Goal: Information Seeking & Learning: Find specific page/section

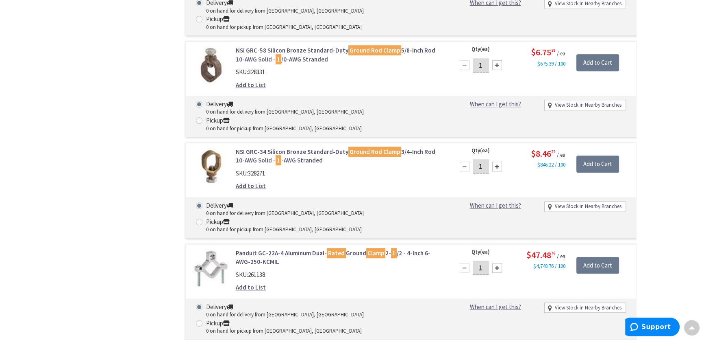
scroll to position [666, 0]
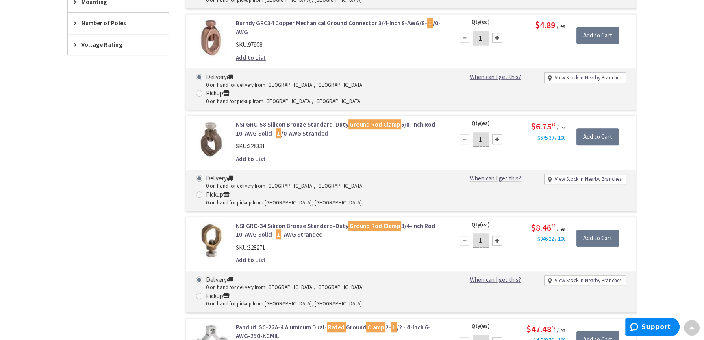
click at [325, 221] on link "NSI GRC-34 Silicon Bronze Standard-Duty Ground Rod Clamp 3/4-Inch Rod 10-AWG So…" at bounding box center [339, 229] width 207 height 17
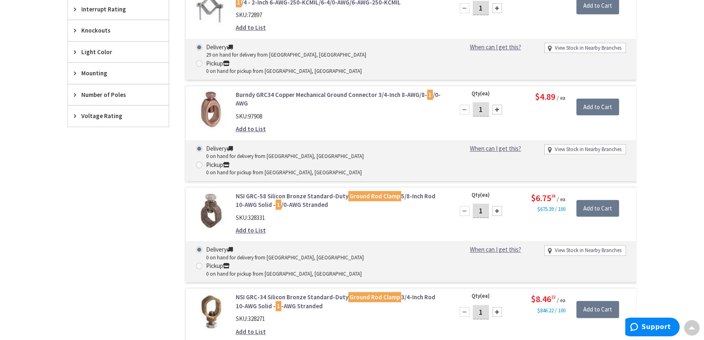
scroll to position [558, 0]
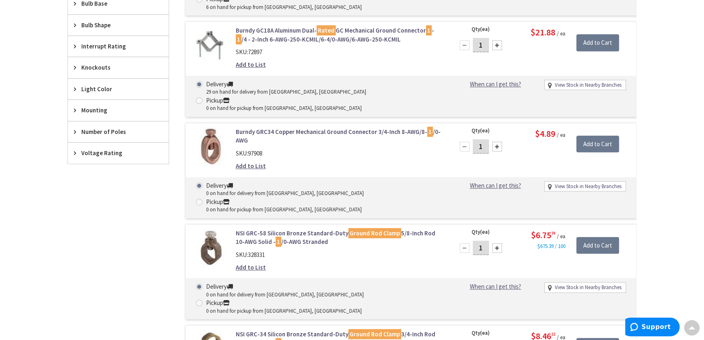
click at [295, 229] on link "NSI GRC-58 Silicon Bronze Standard-Duty Ground Rod Clamp 5/8-Inch Rod 10-AWG So…" at bounding box center [339, 237] width 207 height 17
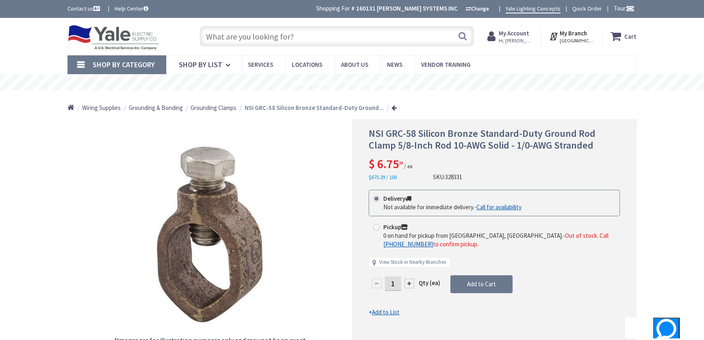
click at [242, 35] on input "text" at bounding box center [337, 36] width 274 height 20
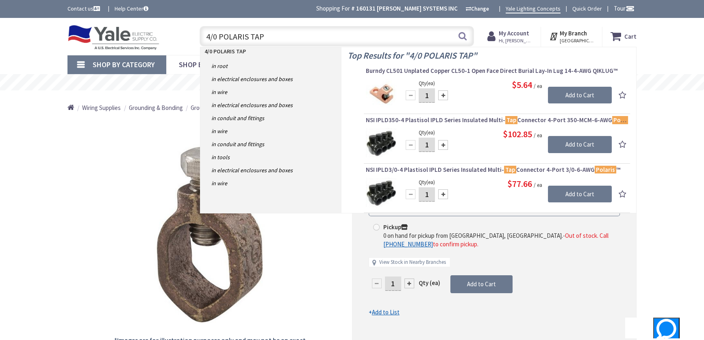
drag, startPoint x: 276, startPoint y: 39, endPoint x: 187, endPoint y: 31, distance: 89.7
click at [183, 33] on div "Toggle Nav 4/0 POLARIS TAP 4/0 POLARIS TAP Search Cart My Cart Close" at bounding box center [351, 36] width 581 height 27
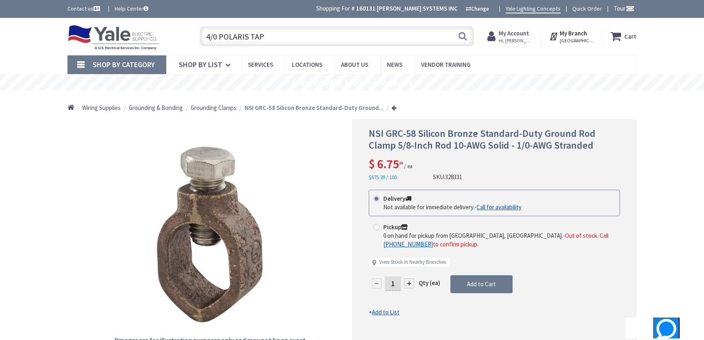
click at [427, 37] on input "4/0 POLARIS TAP" at bounding box center [337, 36] width 274 height 20
type input "4/0 POLARIS TAP"
click at [462, 36] on button "Search" at bounding box center [462, 36] width 11 height 18
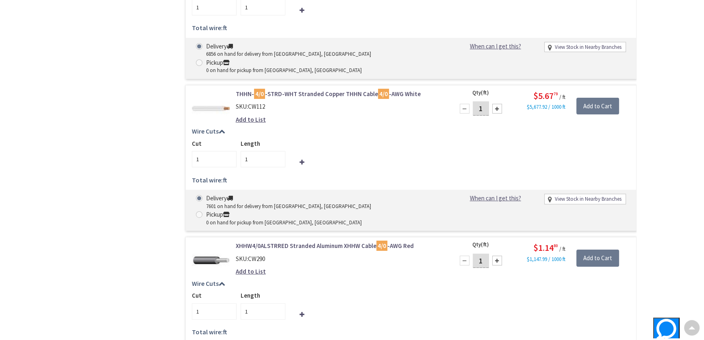
scroll to position [15197, 0]
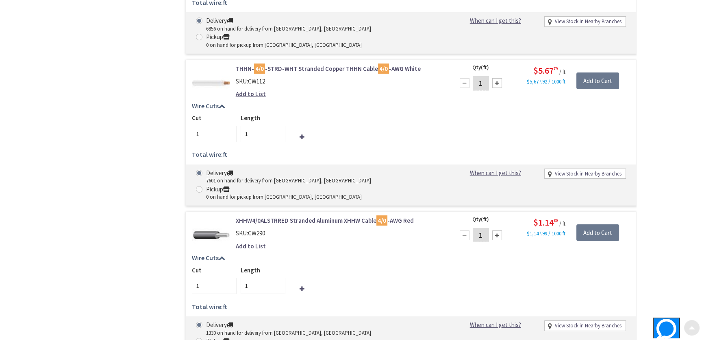
click at [695, 327] on div at bounding box center [692, 327] width 16 height 16
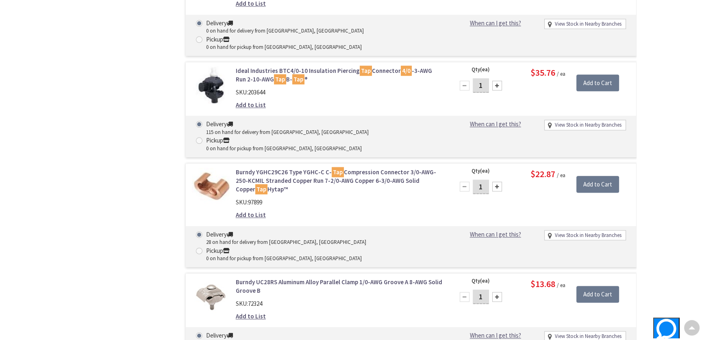
scroll to position [0, 0]
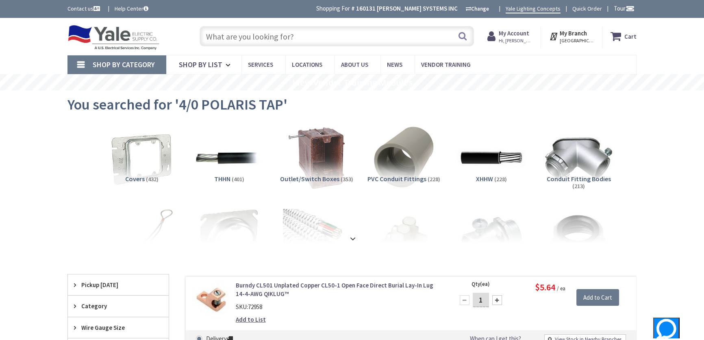
paste input "4/0 POLARIS TAP"
click at [219, 35] on input "4/0 POLARIS TAP" at bounding box center [337, 36] width 274 height 20
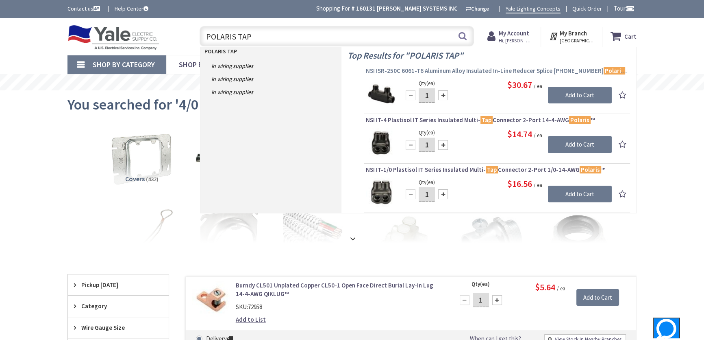
type input "POLARIS TAP"
click at [463, 69] on span "NSI ISR-250C 6061-T6 Aluminum Alloy Insulated In-Line Reducer Splice (2) 250-KC…" at bounding box center [497, 71] width 262 height 8
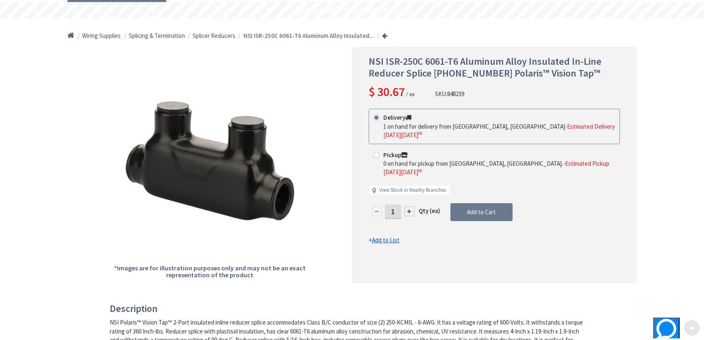
scroll to position [74, 0]
